Goal: Task Accomplishment & Management: Manage account settings

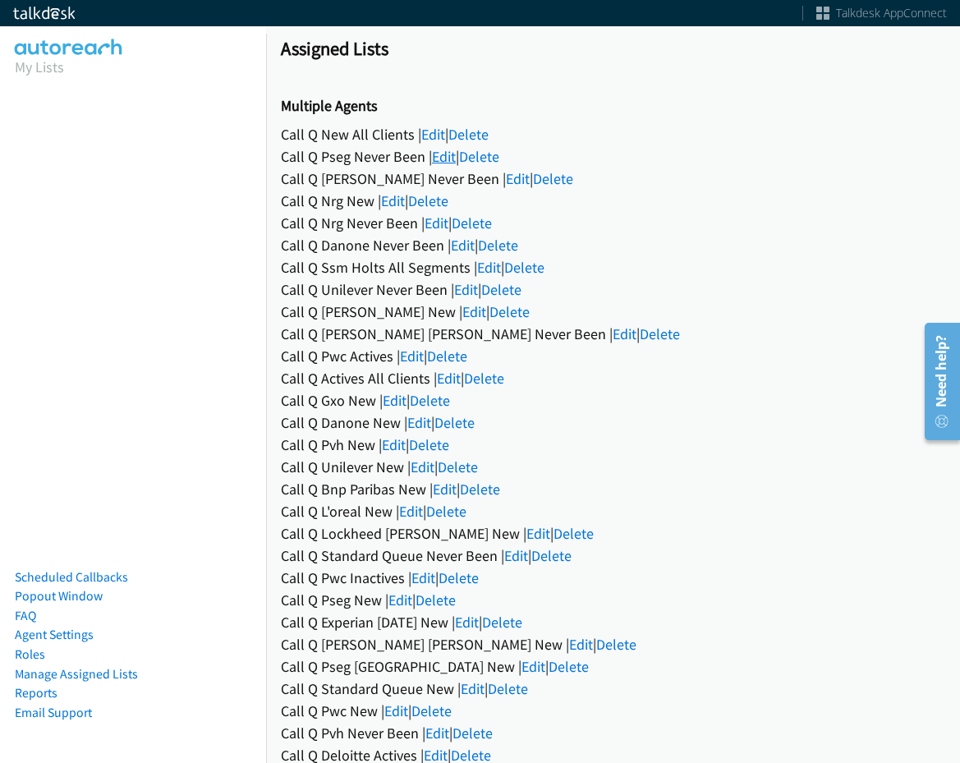
click at [440, 154] on link "Edit" at bounding box center [444, 156] width 24 height 19
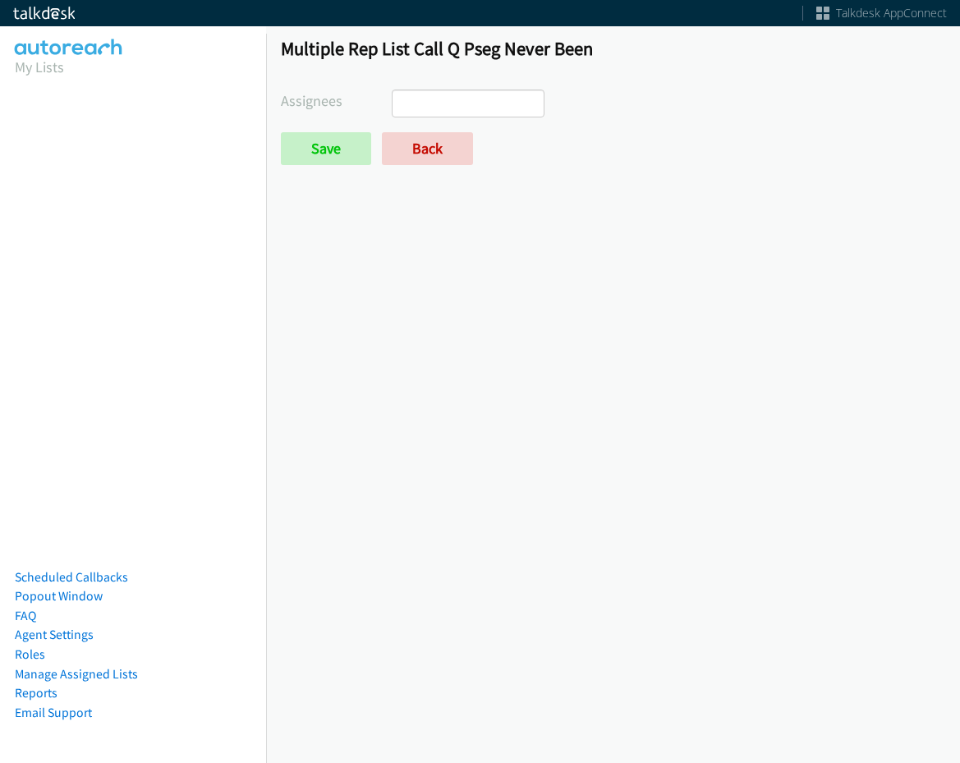
select select
click at [430, 155] on link "Back" at bounding box center [427, 148] width 91 height 33
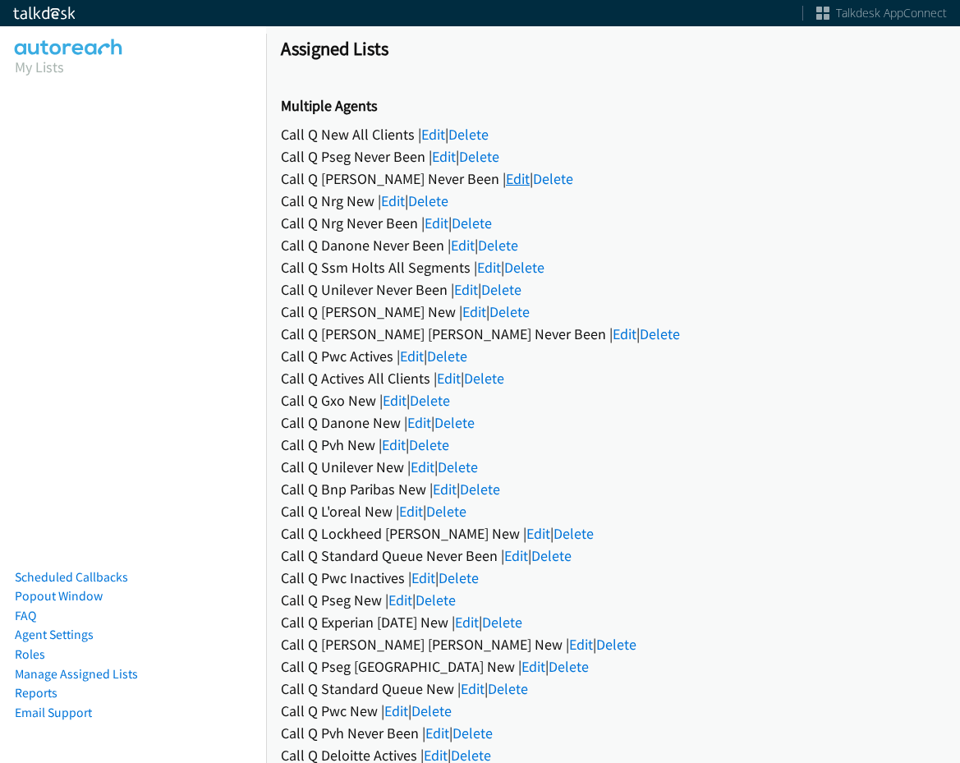
click at [506, 182] on link "Edit" at bounding box center [518, 178] width 24 height 19
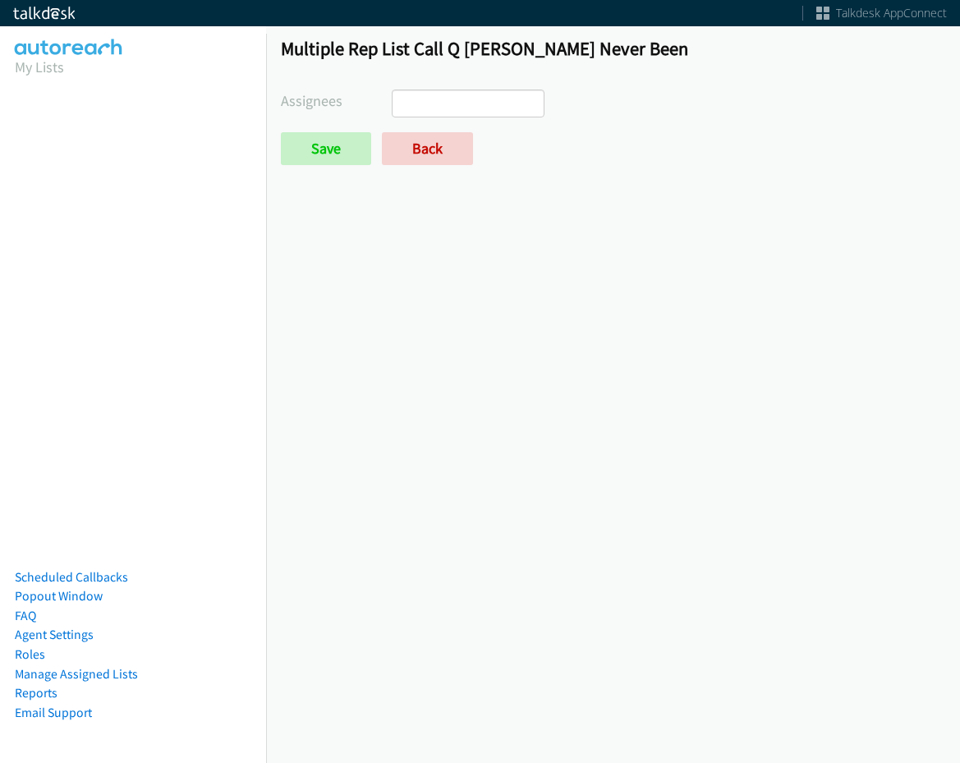
select select
click at [420, 155] on link "Back" at bounding box center [427, 148] width 91 height 33
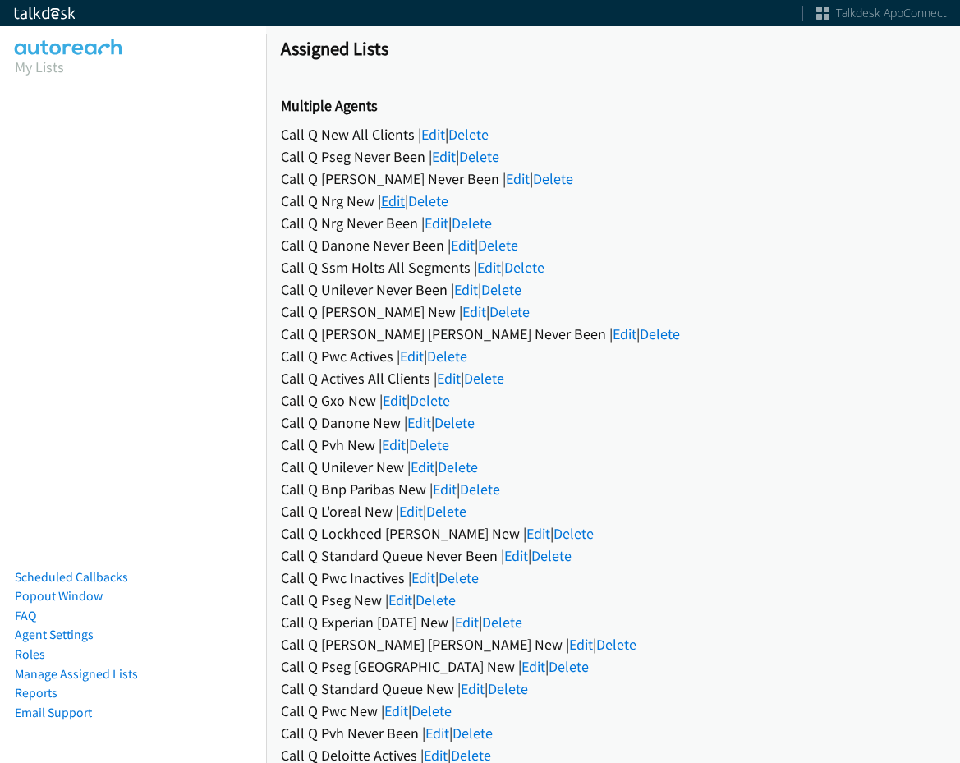
click at [392, 203] on link "Edit" at bounding box center [393, 200] width 24 height 19
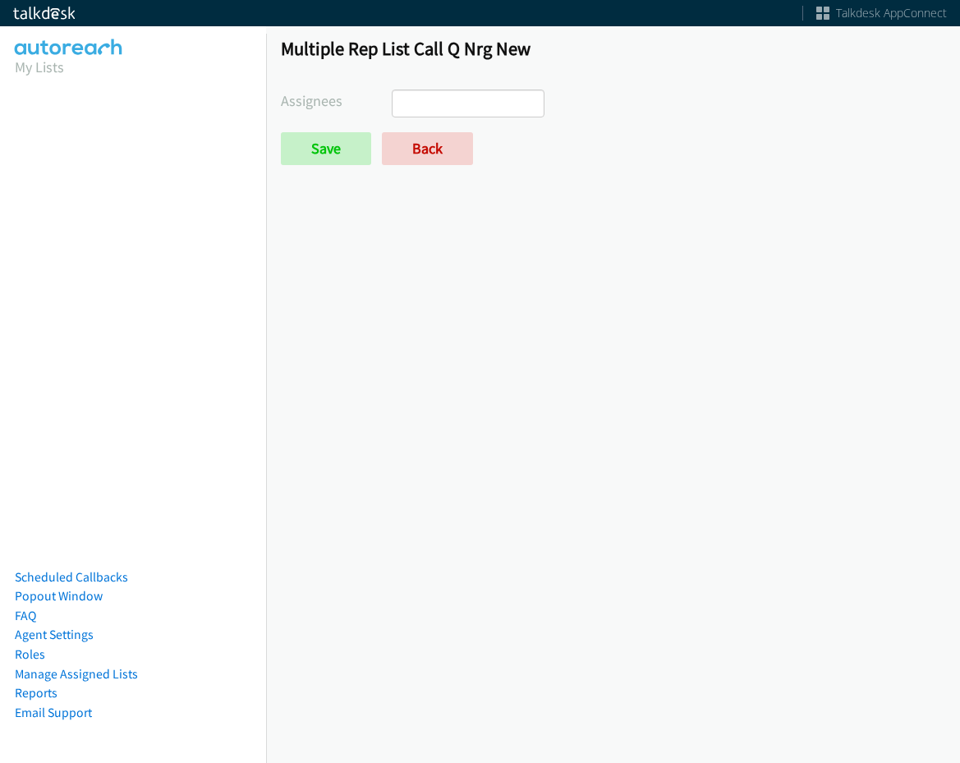
select select
click at [411, 129] on form "Assignees Abigail Odhiambo Alana Ruiz Cathy Shahan Charles Ross Daquaya Johnson…" at bounding box center [613, 127] width 664 height 76
click at [414, 135] on link "Back" at bounding box center [427, 148] width 91 height 33
